Goal: Transaction & Acquisition: Purchase product/service

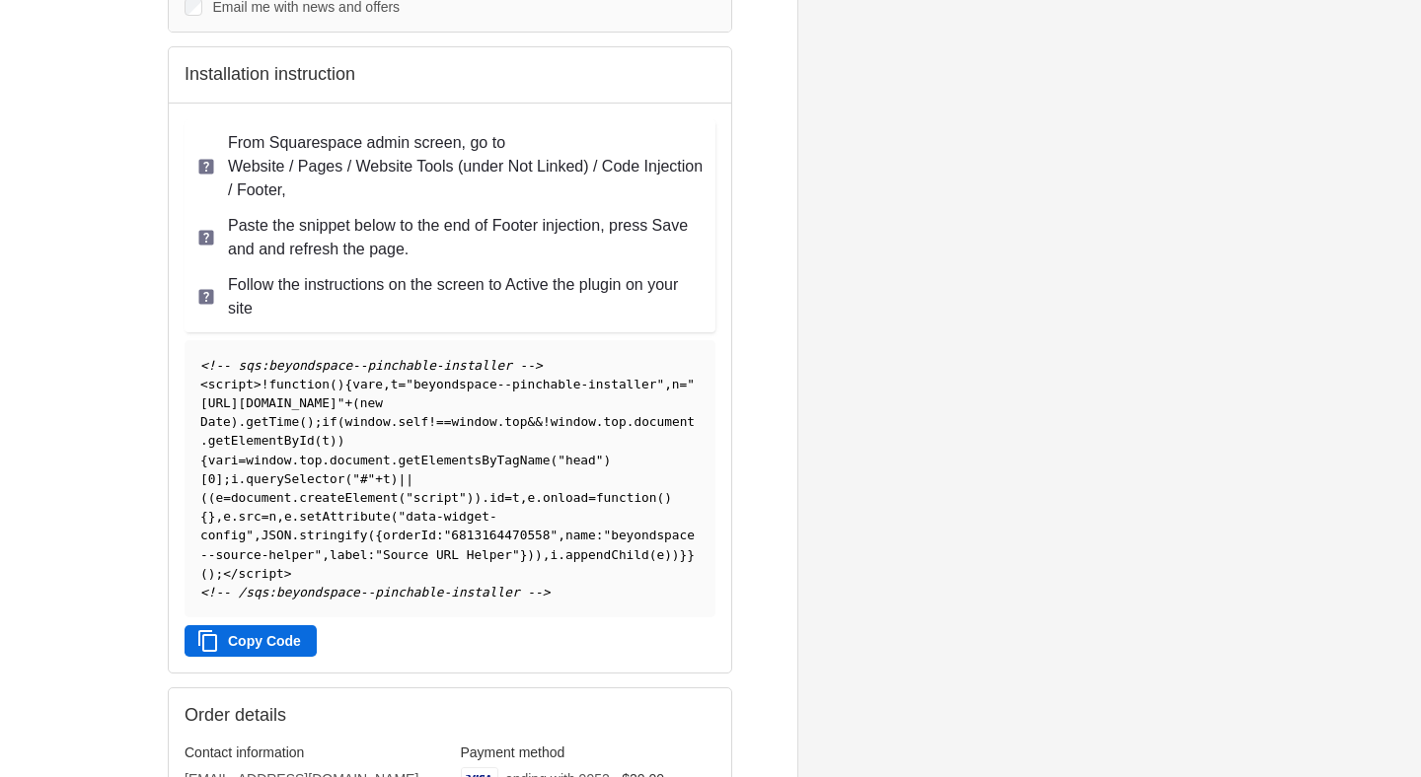
scroll to position [326, 0]
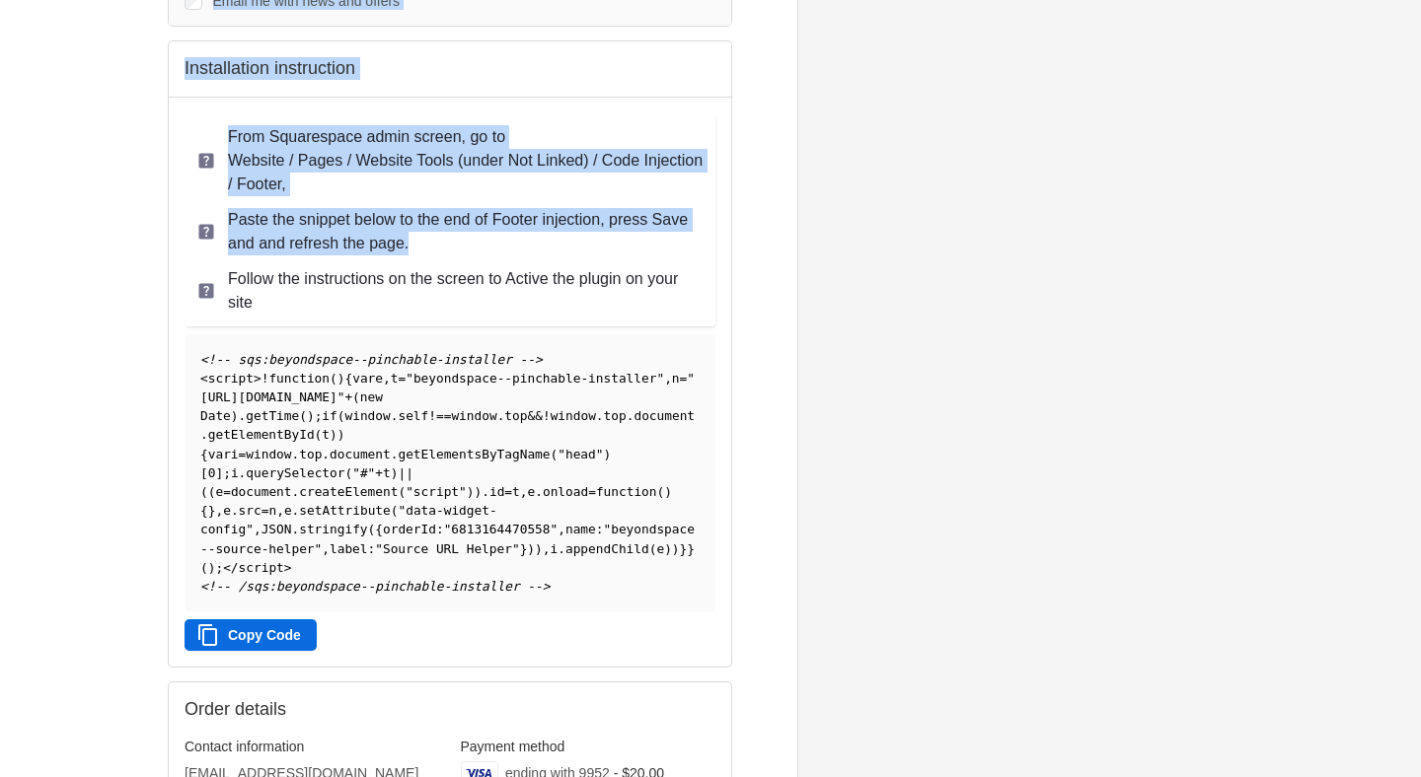
drag, startPoint x: 145, startPoint y: 61, endPoint x: 490, endPoint y: 259, distance: 398.2
click at [490, 259] on div "Beyondspace Thank you for your purchase! Confirmation #REG8PXAQJ Thank you, [PE…" at bounding box center [710, 387] width 1227 height 1427
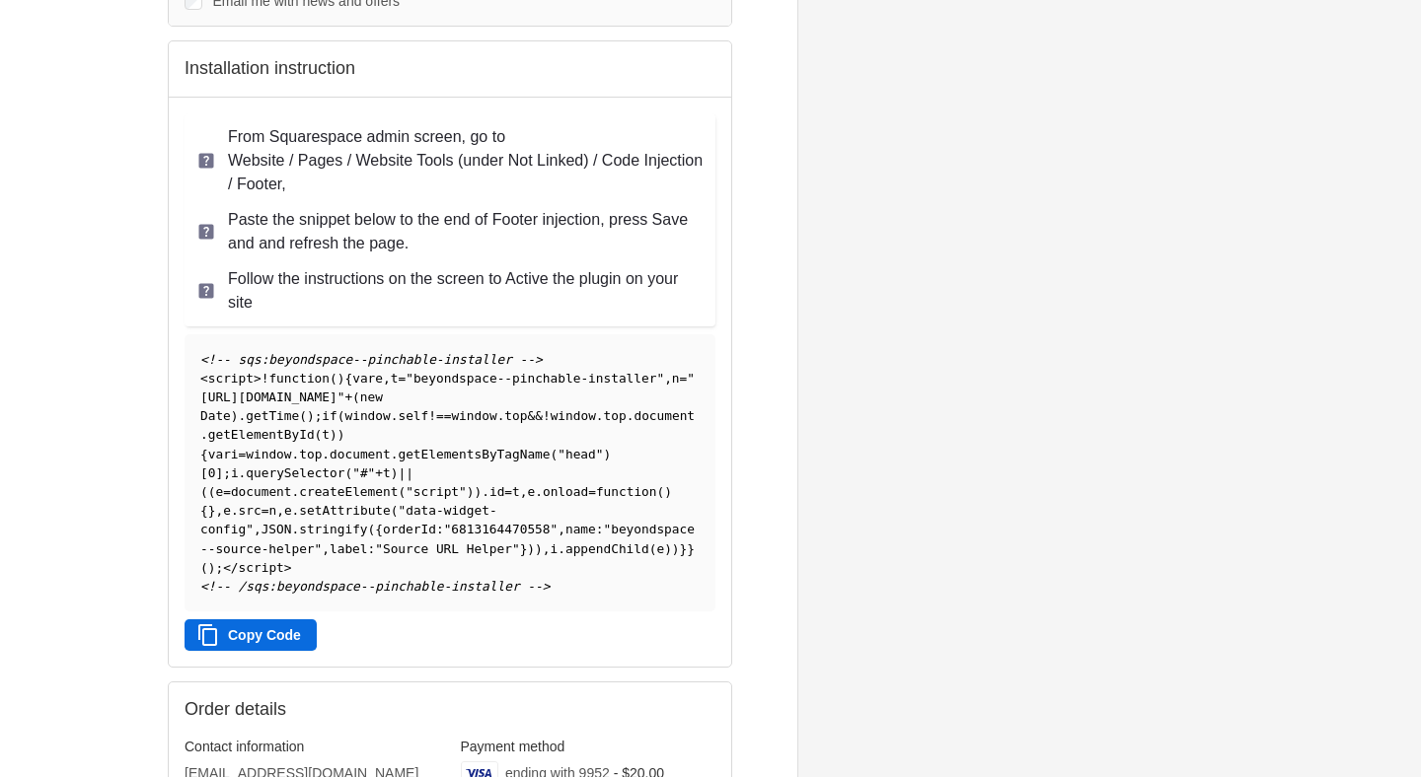
click at [617, 602] on pre "<!-- sqs:beyondspace--pinchable-installer --> < script > ! function ( ) { var e…" at bounding box center [450, 472] width 531 height 277
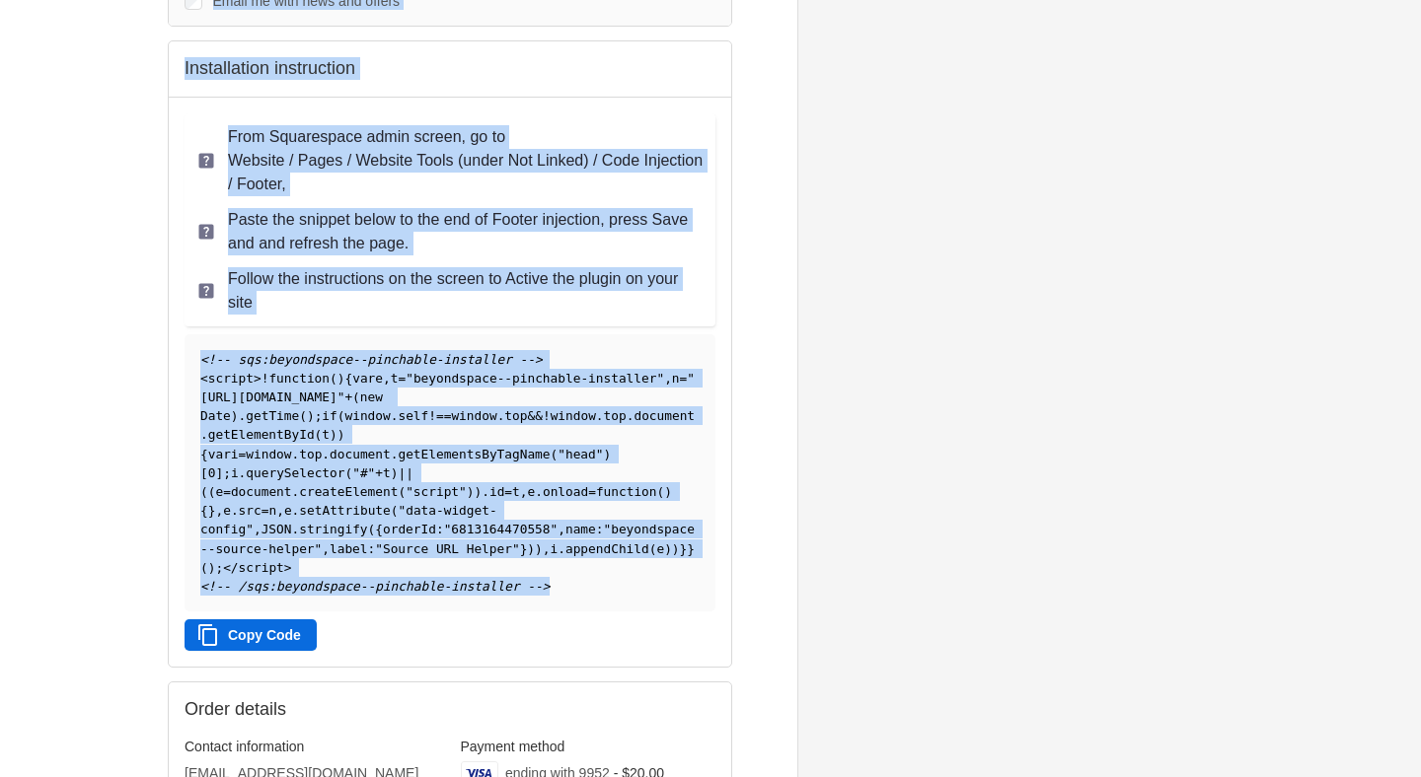
drag, startPoint x: 501, startPoint y: 668, endPoint x: 154, endPoint y: 220, distance: 566.8
click at [154, 220] on div "Beyondspace Thank you for your purchase! Confirmation #REG8PXAQJ Thank you, [PE…" at bounding box center [710, 387] width 1227 height 1427
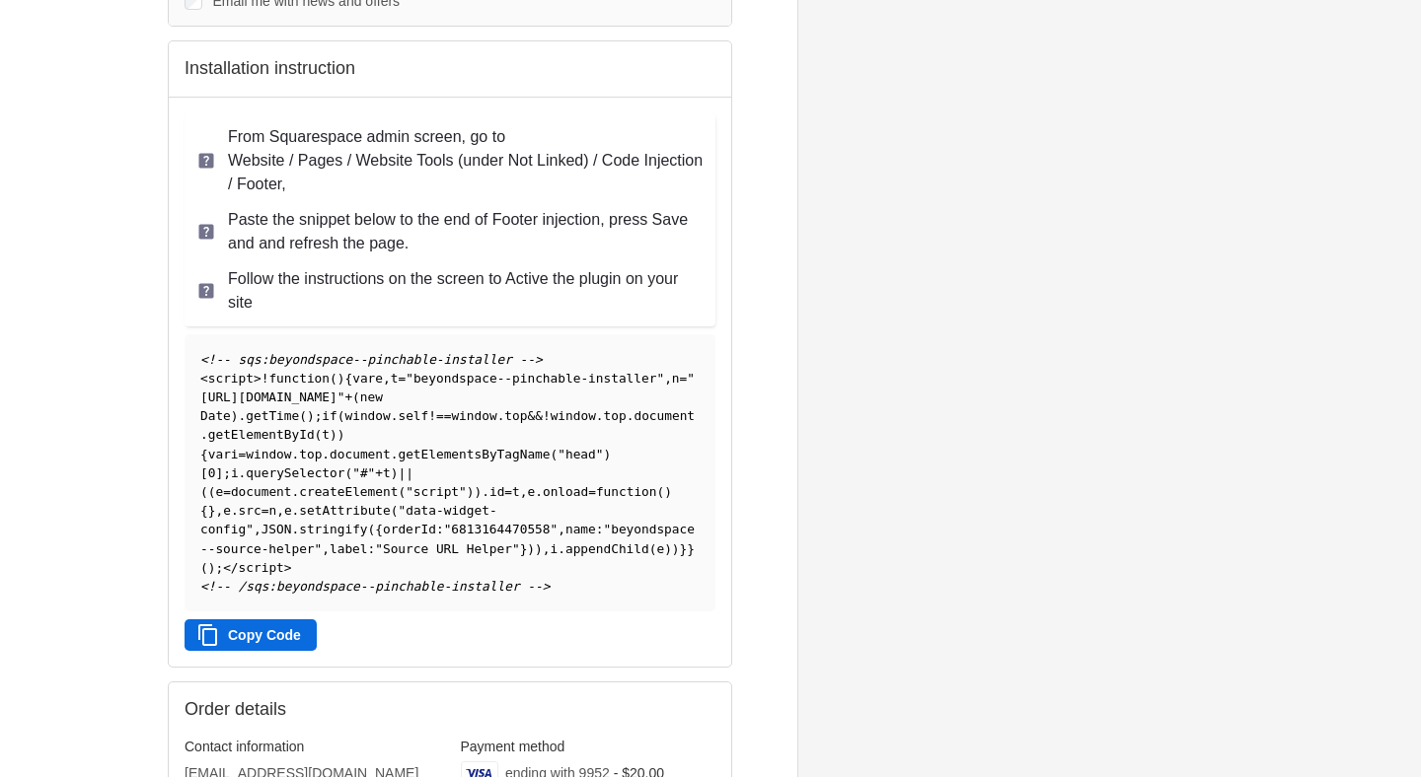
click at [131, 243] on div "Beyondspace Thank you for your purchase! Confirmation #REG8PXAQJ Thank you, [PE…" at bounding box center [710, 387] width 1227 height 1427
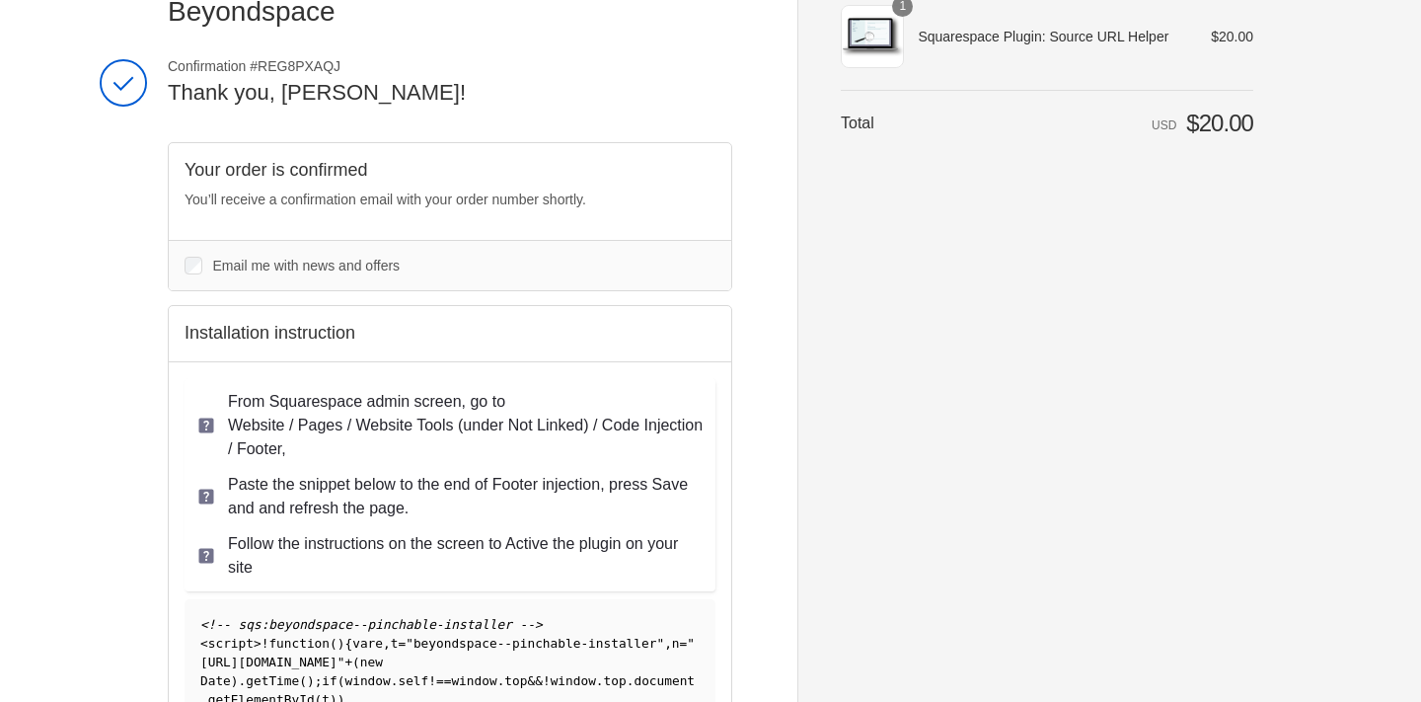
scroll to position [0, 0]
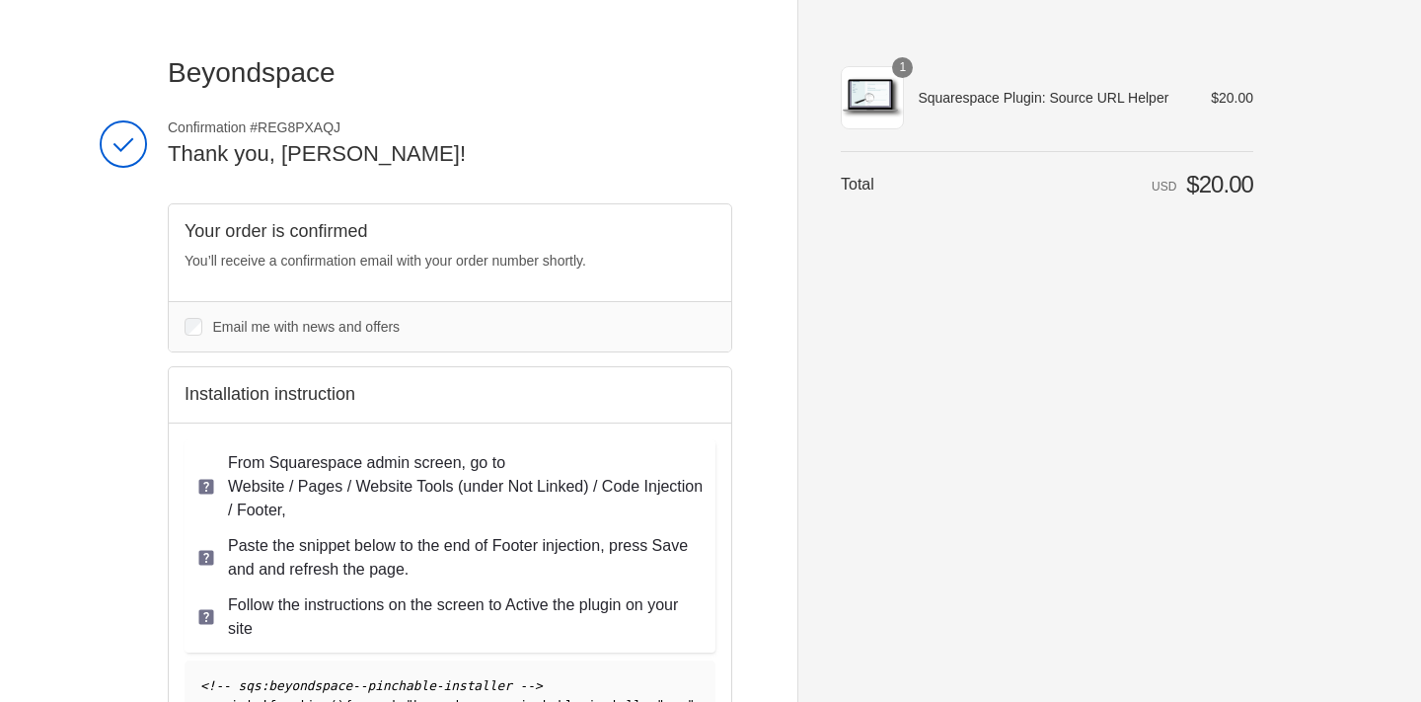
click at [428, 29] on div "Beyondspace Thank you for your purchase! Confirmation #REG8PXAQJ Thank you, [PE…" at bounding box center [482, 713] width 629 height 1427
